Goal: Task Accomplishment & Management: Complete application form

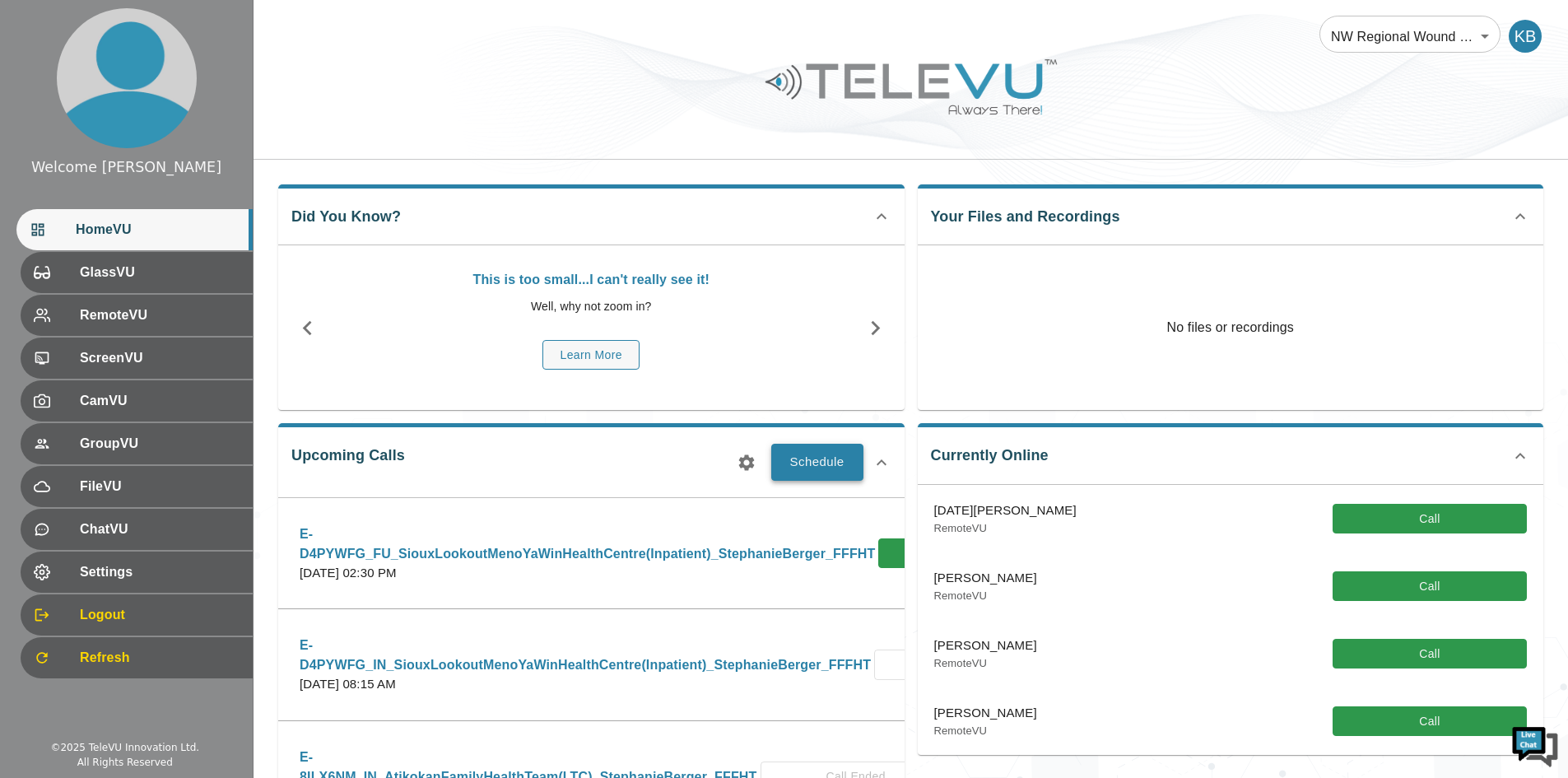
click at [833, 463] on button "Schedule" at bounding box center [817, 462] width 92 height 36
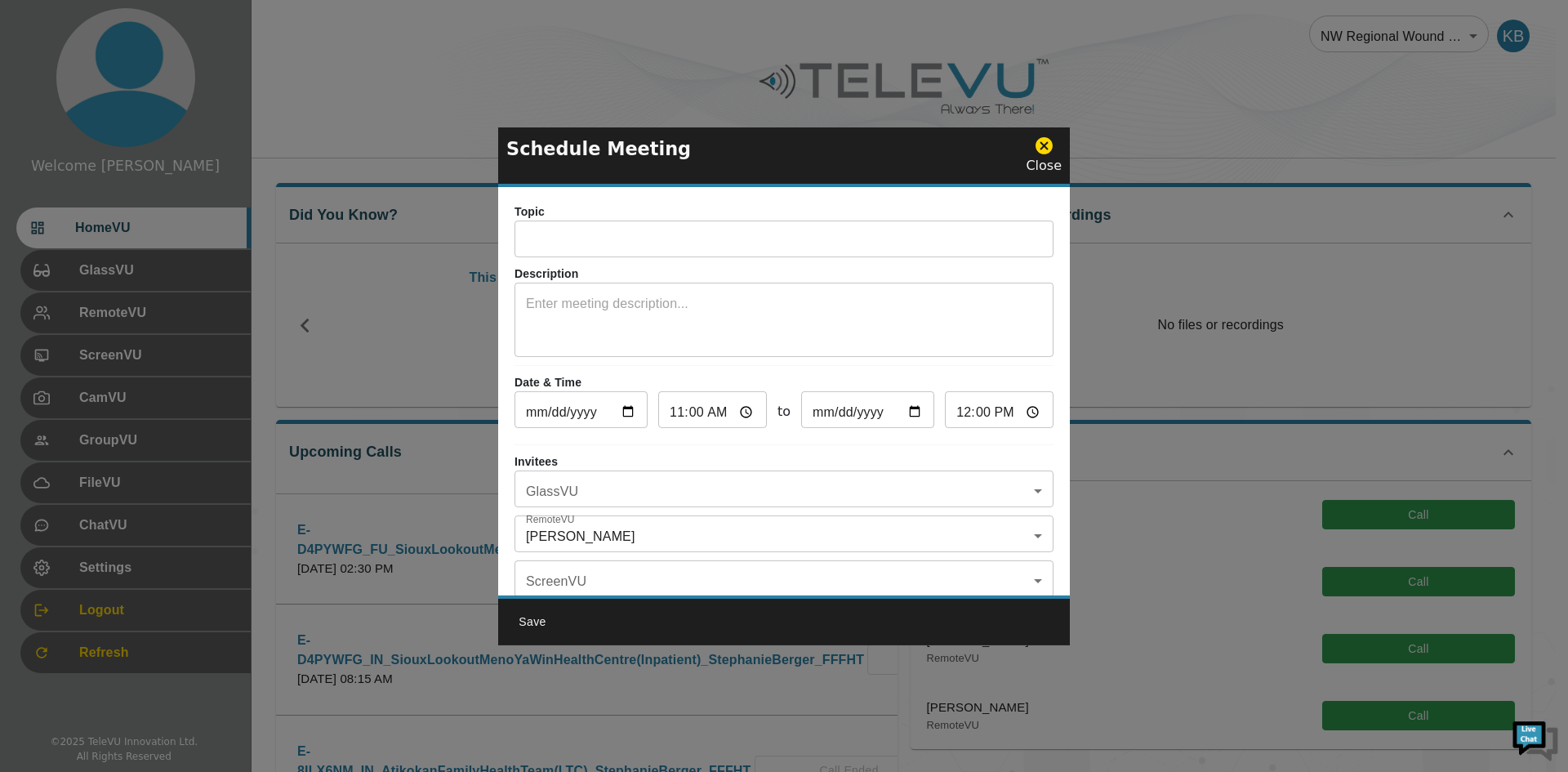
click at [608, 228] on input "text" at bounding box center [784, 241] width 539 height 32
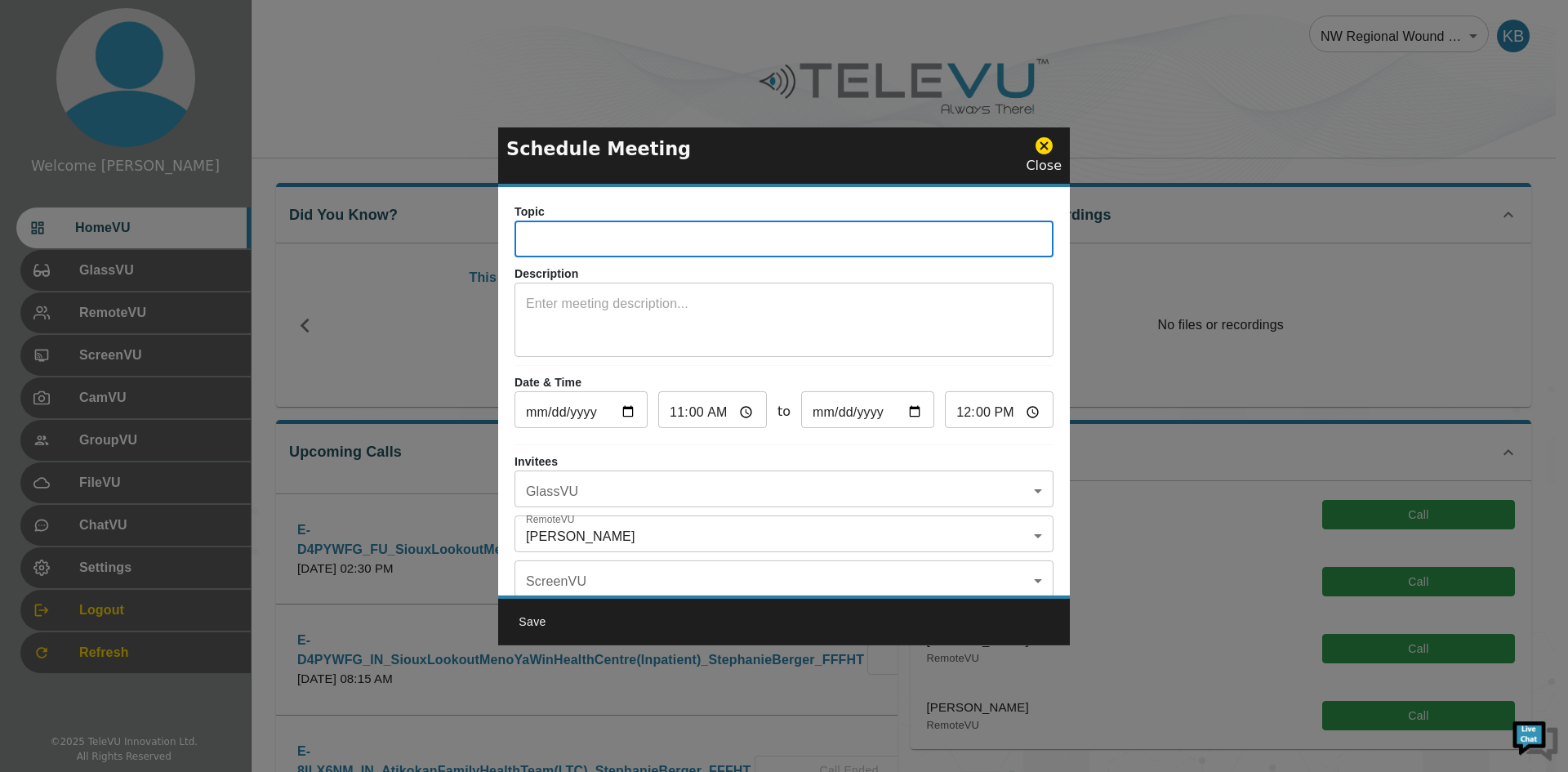
click at [547, 238] on input "text" at bounding box center [784, 241] width 539 height 32
click at [544, 227] on input "text" at bounding box center [784, 241] width 539 height 32
type input "FU_AFHT_(Inpatient)_StephanieBerger_FFFHT"
click at [647, 291] on div "x ​" at bounding box center [784, 322] width 539 height 70
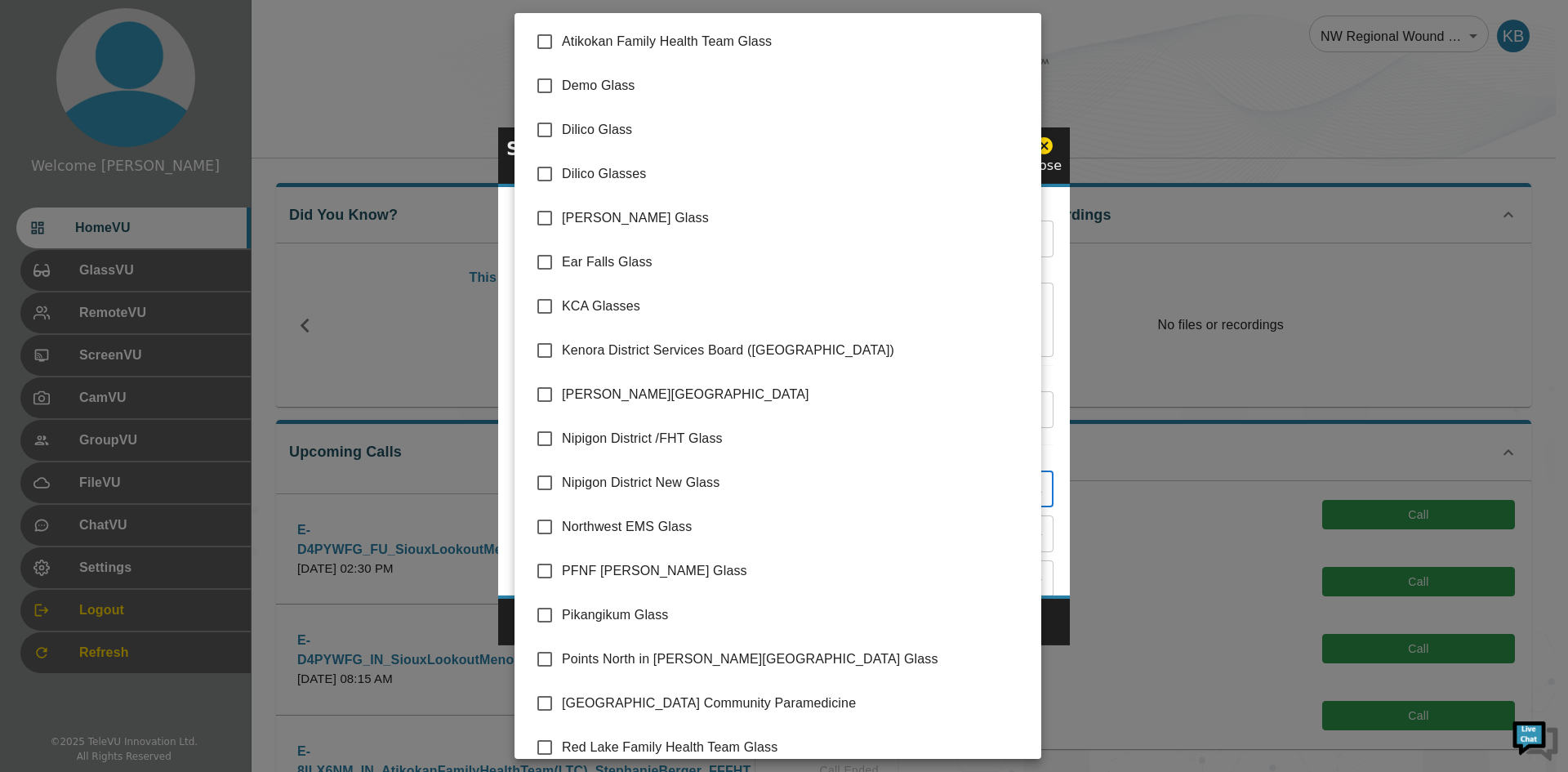
click at [578, 490] on body "Welcome [PERSON_NAME] HomeVU GlassVU RemoteVU ScreenVU CamVU GroupVU FileVU Cha…" at bounding box center [784, 637] width 1568 height 1275
click at [578, 49] on span "Atikokan Family Health Team Glass" at bounding box center [794, 41] width 466 height 20
type input "Atikokan Family Health Team Glass"
checkbox input "true"
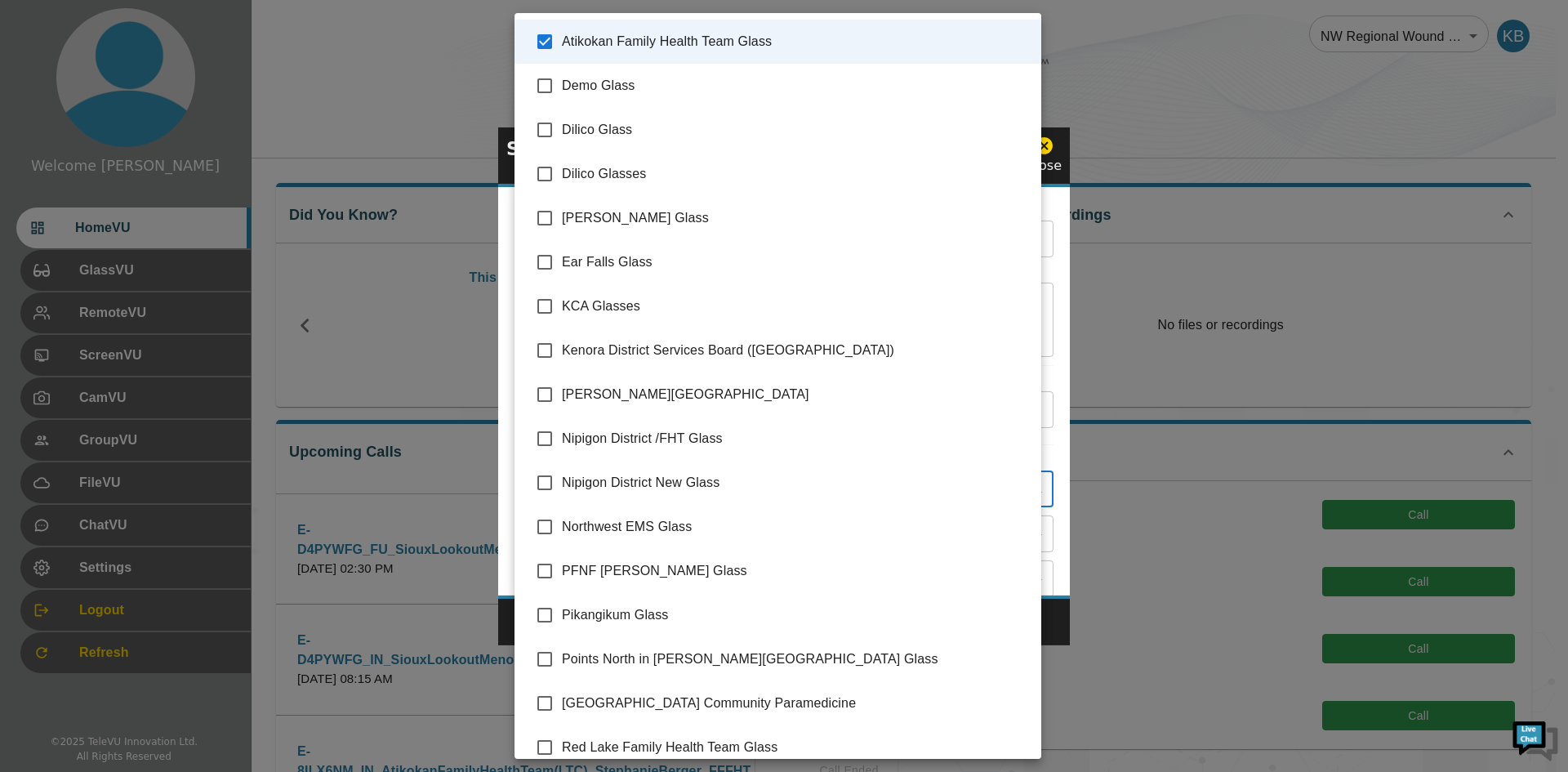
click at [467, 299] on div at bounding box center [784, 386] width 1568 height 772
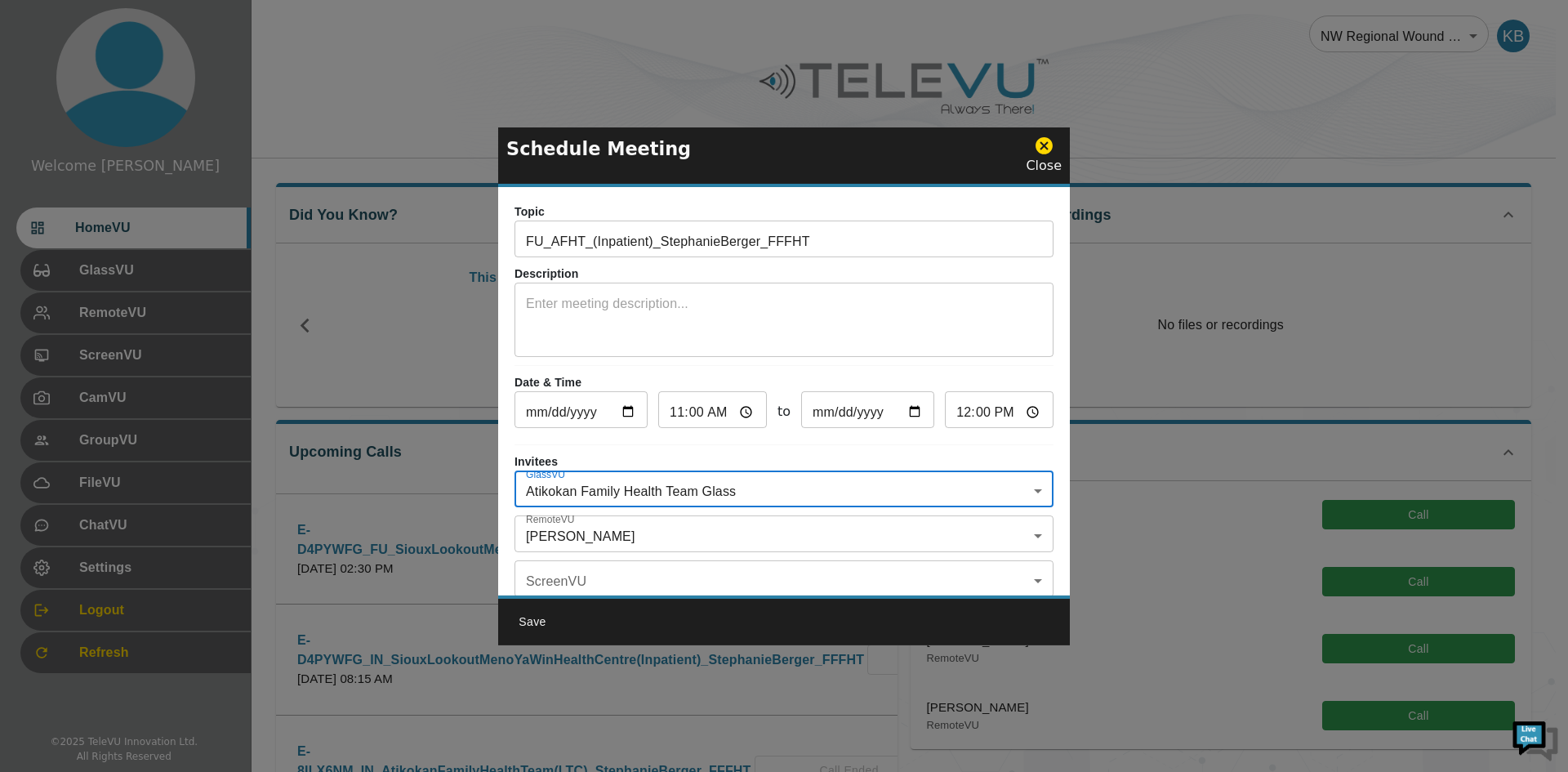
click at [608, 542] on body "Welcome [PERSON_NAME] HomeVU GlassVU RemoteVU ScreenVU CamVU GroupVU FileVU Cha…" at bounding box center [784, 637] width 1568 height 1275
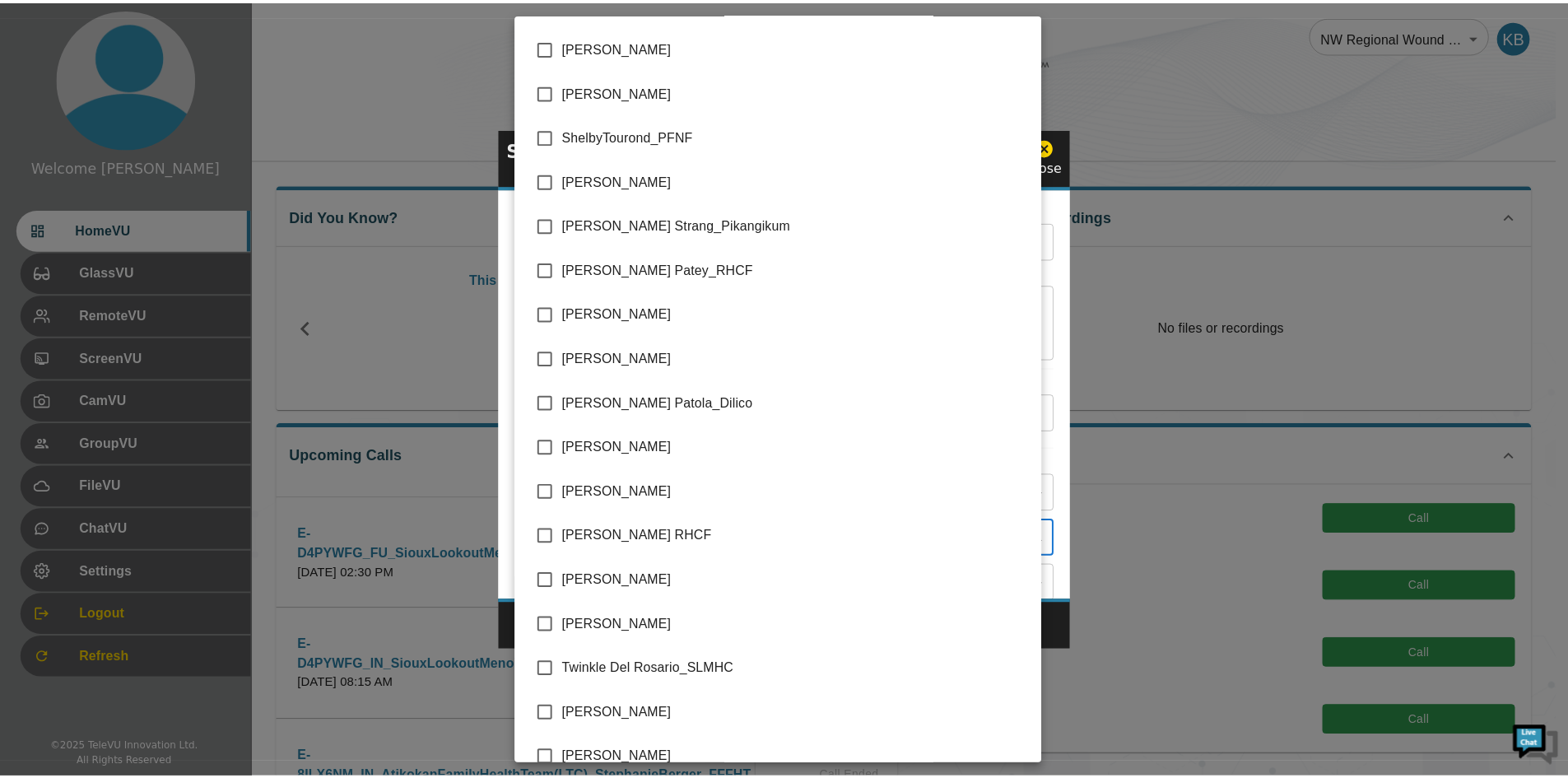
scroll to position [3884, 0]
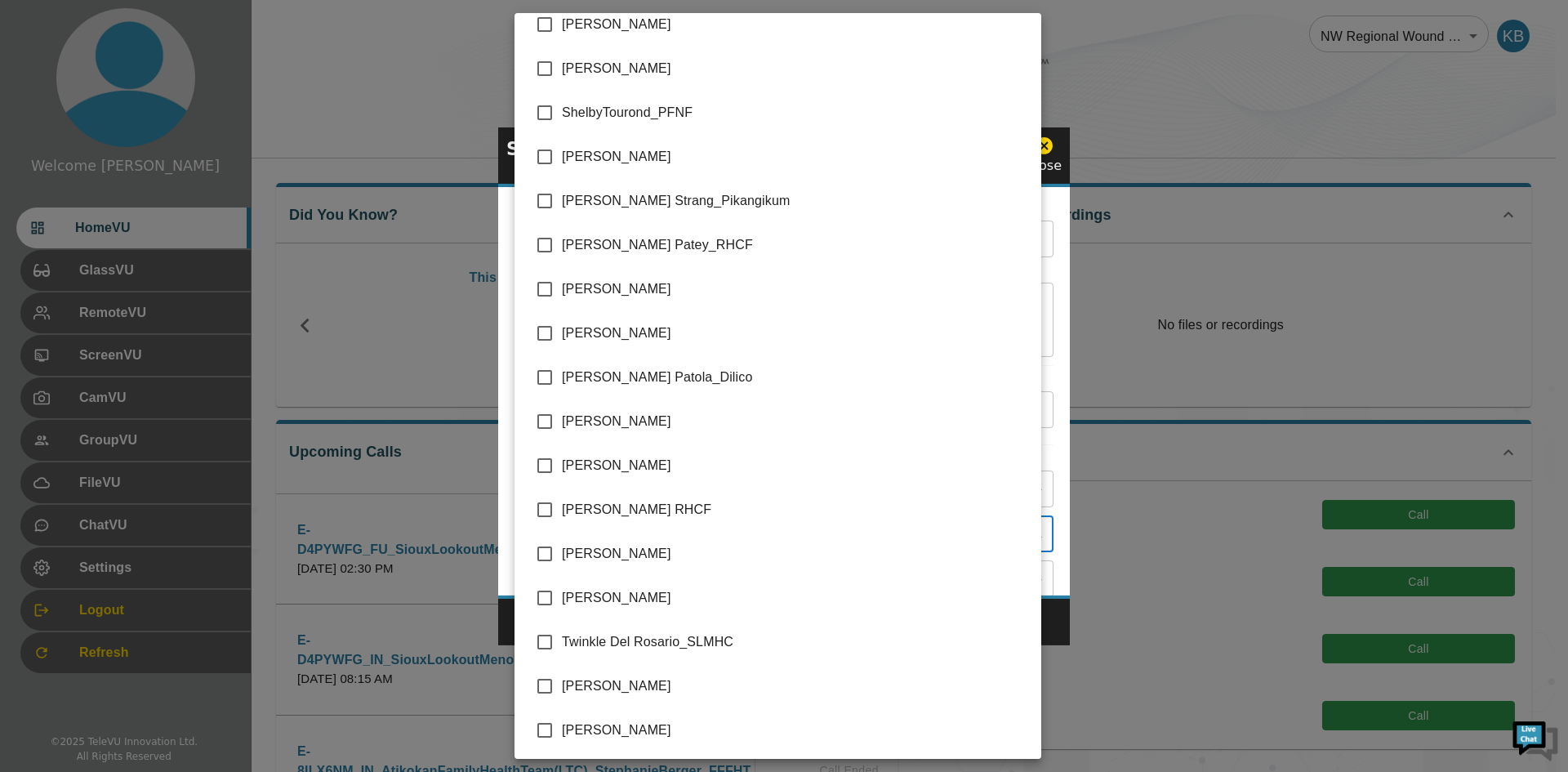
click at [567, 289] on span "[PERSON_NAME]" at bounding box center [794, 288] width 466 height 20
type input "[PERSON_NAME],[PERSON_NAME]"
checkbox input "true"
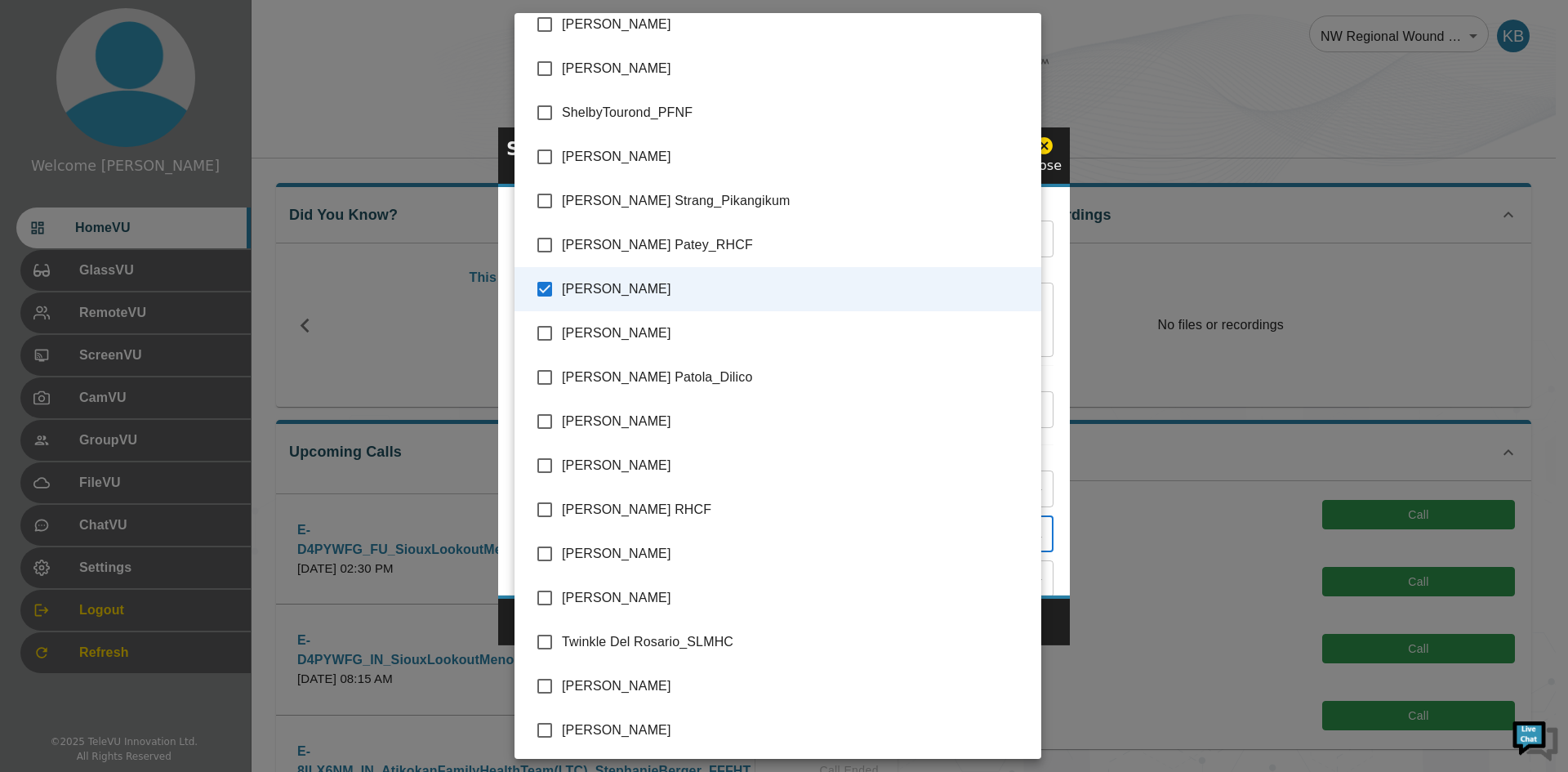
click at [439, 426] on div at bounding box center [784, 386] width 1568 height 772
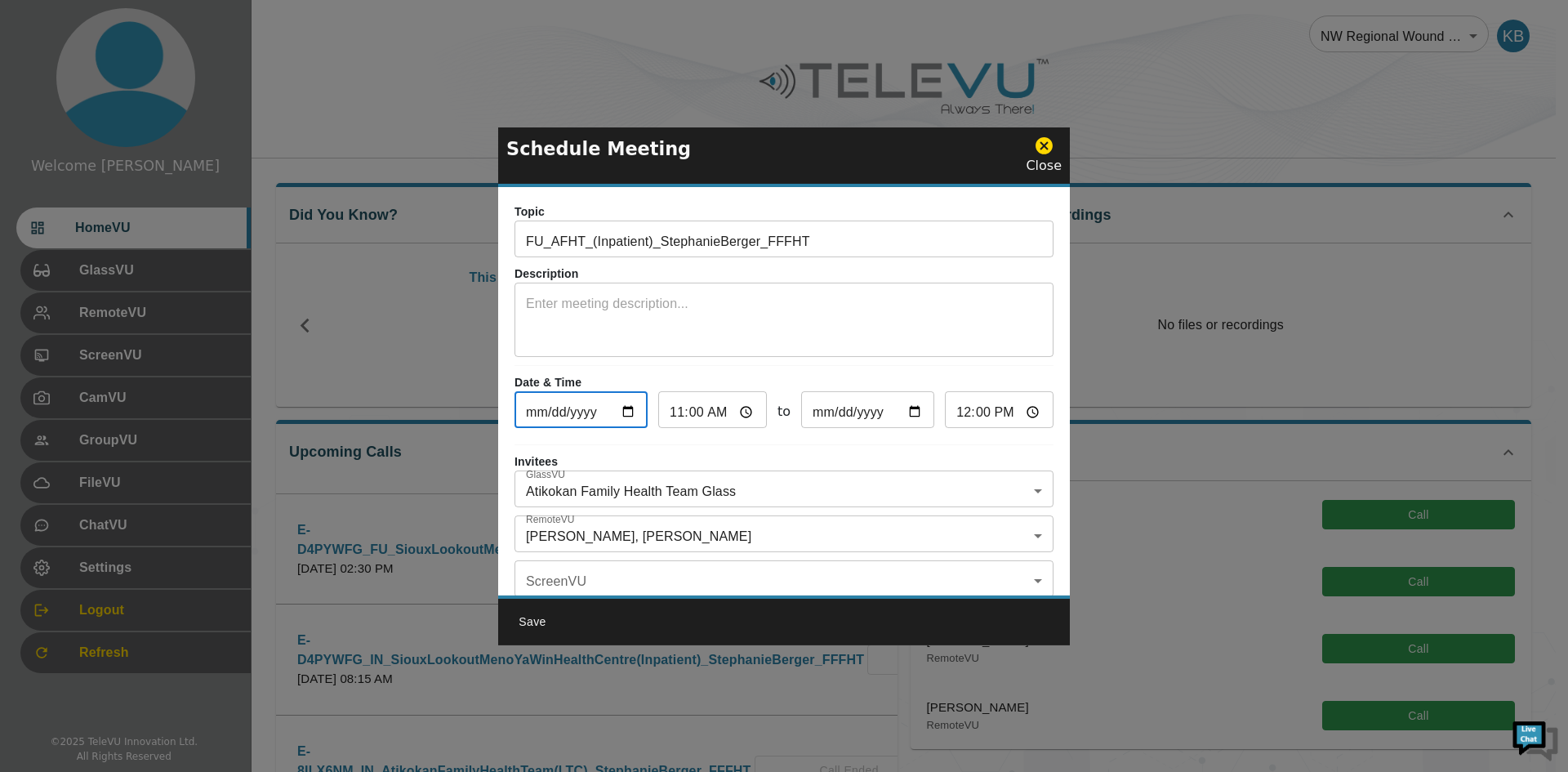
click at [625, 410] on input "[DATE]" at bounding box center [581, 411] width 133 height 32
type input "[DATE]"
click at [751, 417] on input "11:00" at bounding box center [713, 411] width 108 height 32
type input "09:00"
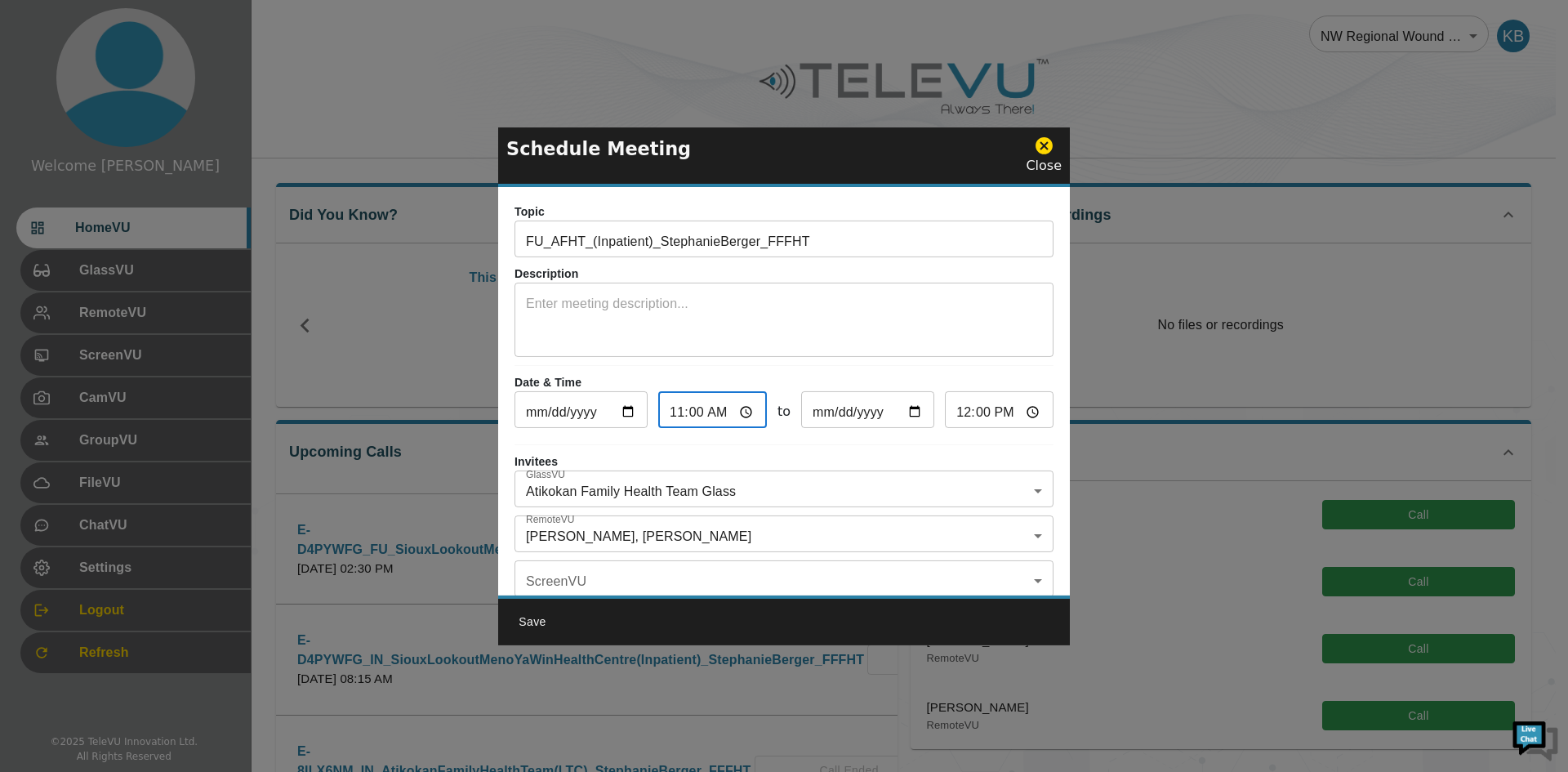
type input "10:00"
type input "09:30"
type input "10:30"
type input "09:30"
click at [825, 465] on p "Invitees" at bounding box center [784, 462] width 539 height 17
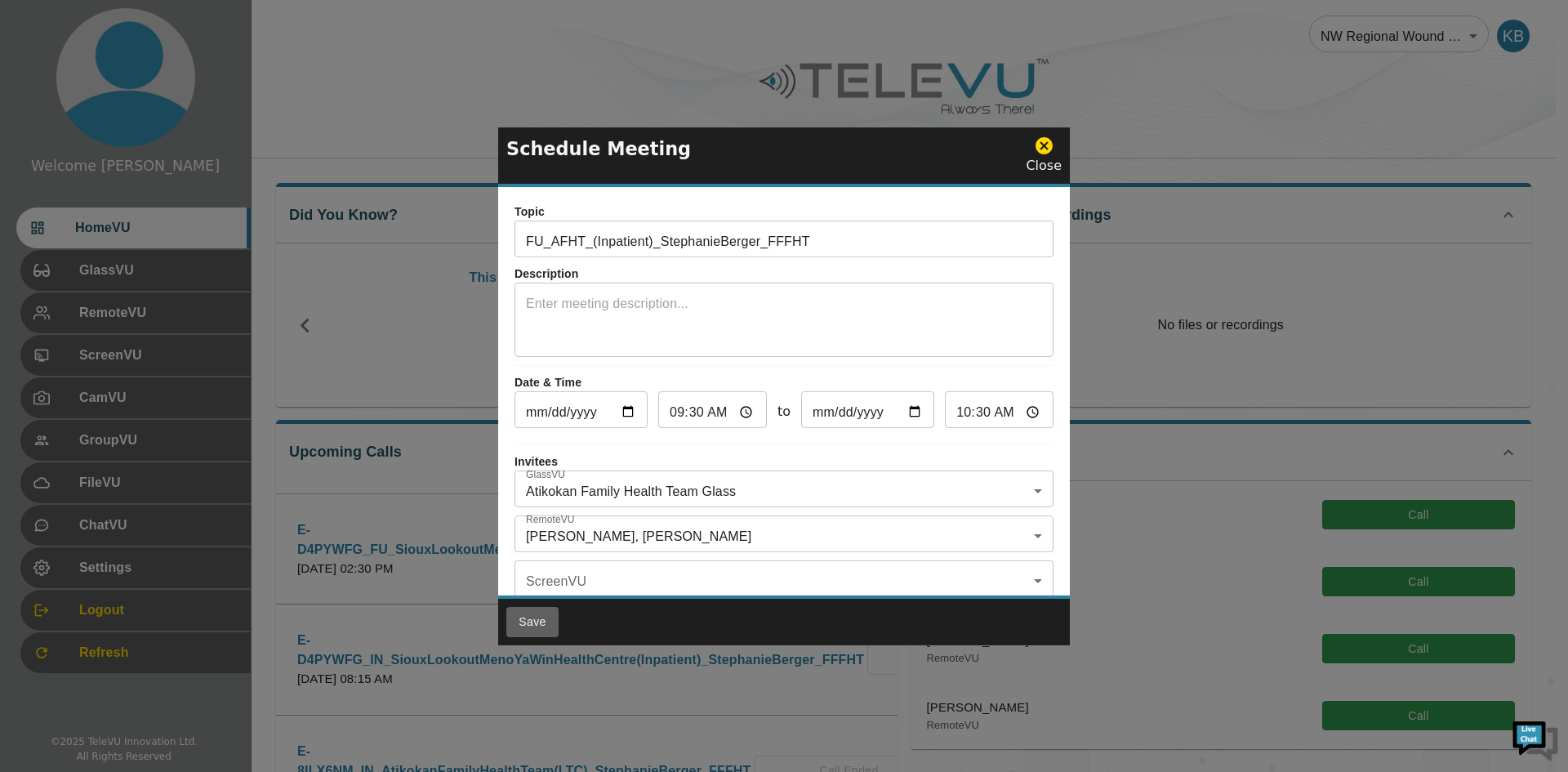
click at [526, 621] on button "Save" at bounding box center [532, 623] width 52 height 30
